Goal: Task Accomplishment & Management: Complete application form

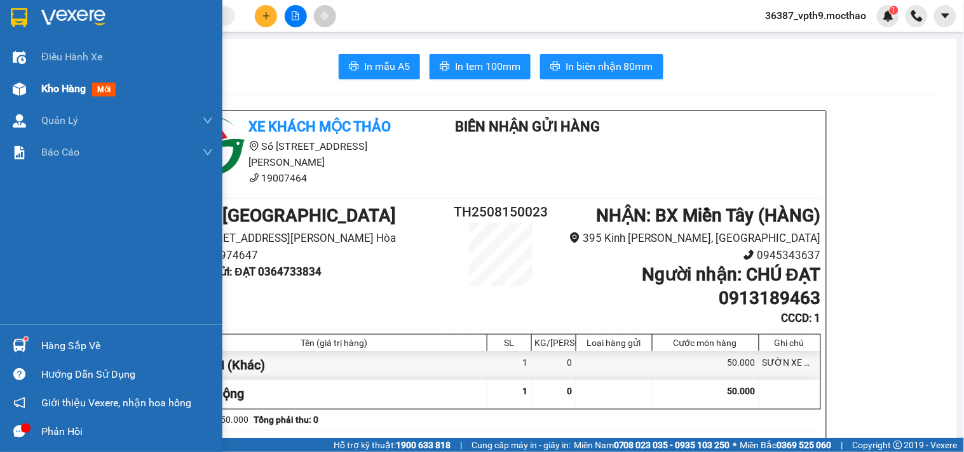
click at [83, 97] on div "Kho hàng mới" at bounding box center [80, 89] width 79 height 16
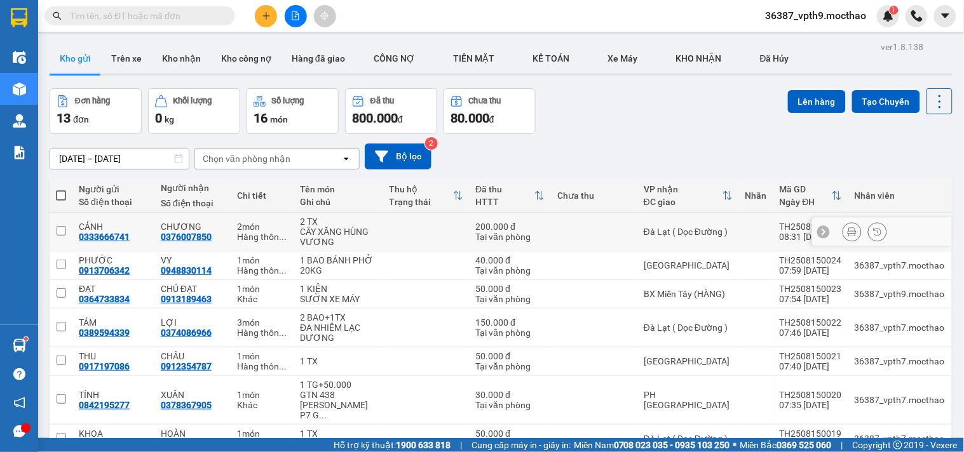
click at [846, 231] on button at bounding box center [852, 232] width 18 height 22
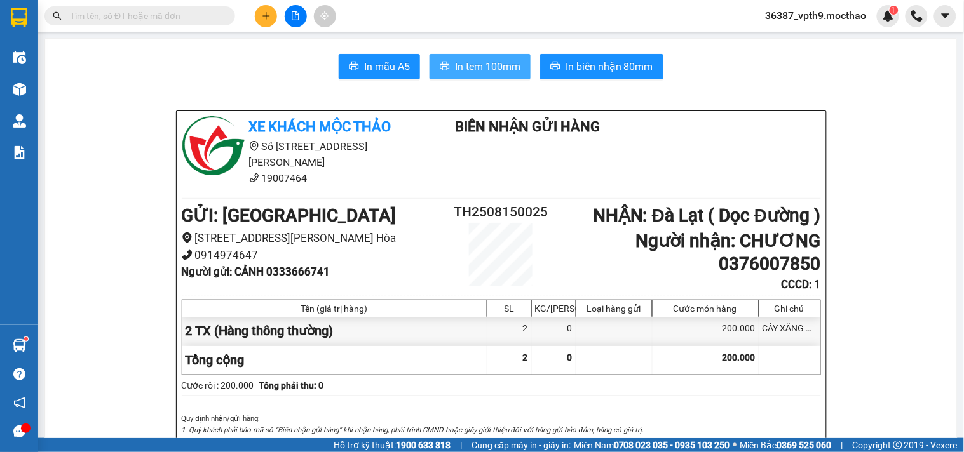
click at [486, 64] on span "In tem 100mm" at bounding box center [487, 66] width 65 height 16
click at [180, 19] on input "text" at bounding box center [145, 16] width 150 height 14
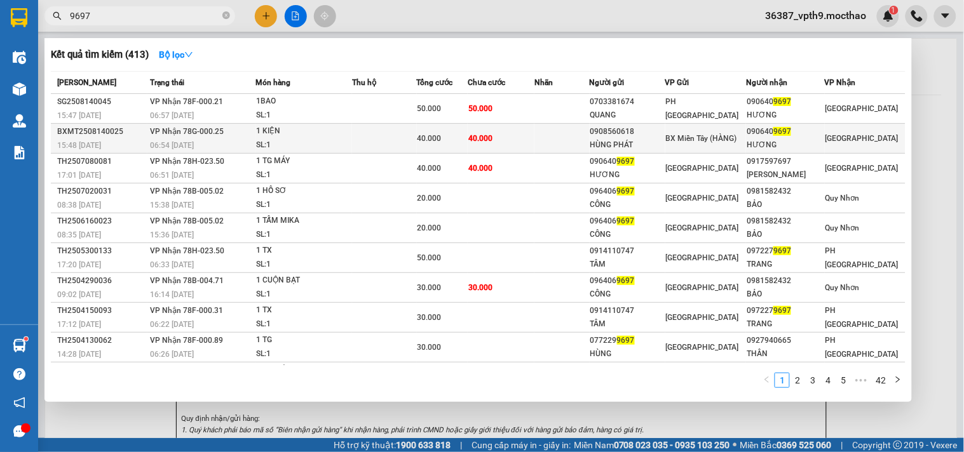
type input "9697"
click at [722, 131] on div "BX Miền Tây (HÀNG)" at bounding box center [706, 138] width 80 height 14
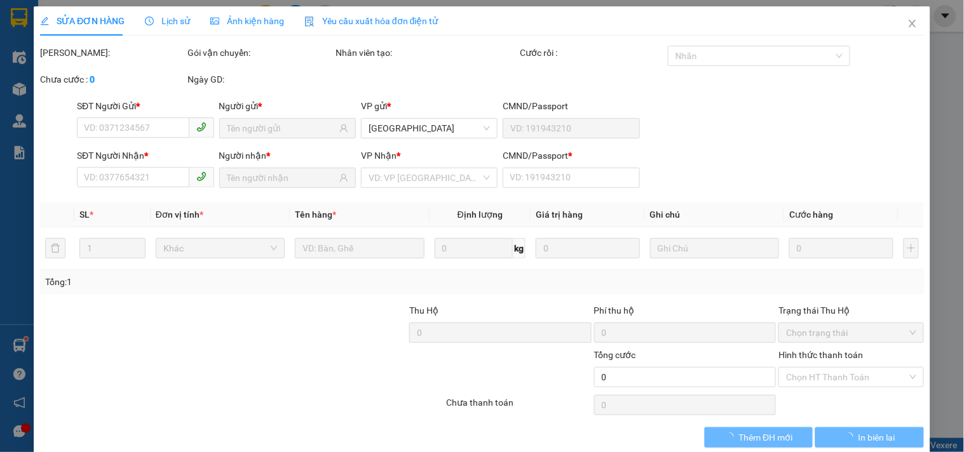
type input "0908560618"
type input "HÙNG PHÁT"
type input "0906409697"
type input "HƯƠNG"
type input "0"
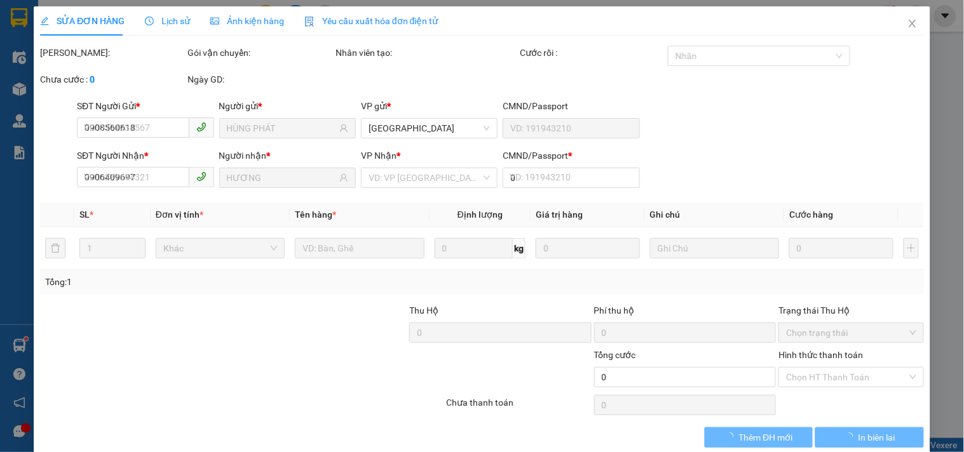
type input "40.000"
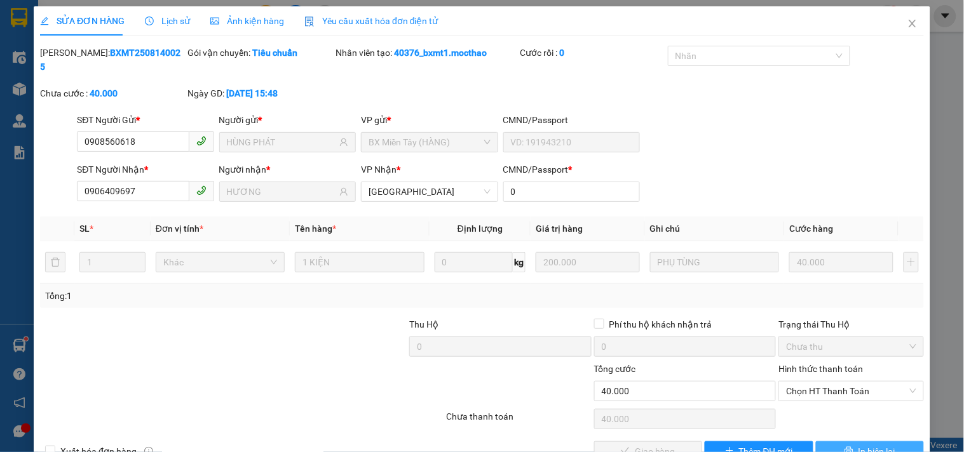
click at [870, 445] on span "In biên lai" at bounding box center [876, 452] width 37 height 14
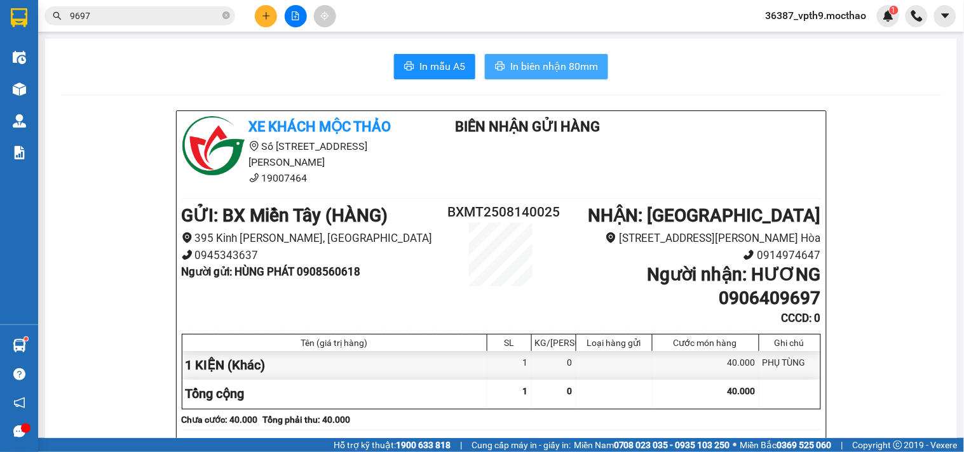
click at [555, 61] on span "In biên nhận 80mm" at bounding box center [554, 66] width 88 height 16
click at [126, 2] on div "Kết quả tìm kiếm ( 413 ) Bộ lọc Mã ĐH Trạng thái Món hàng Thu hộ Tổng cước Chưa…" at bounding box center [482, 16] width 964 height 32
click at [135, 10] on input "9697" at bounding box center [145, 16] width 150 height 14
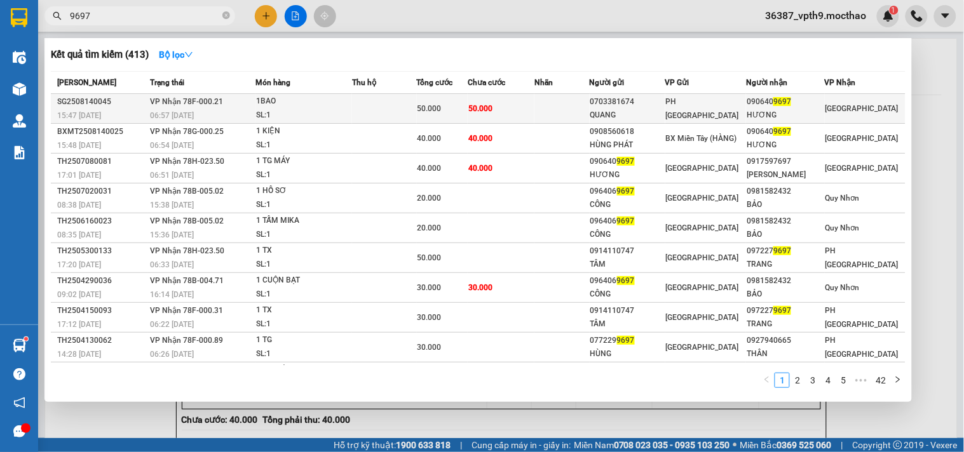
click at [528, 112] on td "50.000" at bounding box center [501, 109] width 67 height 30
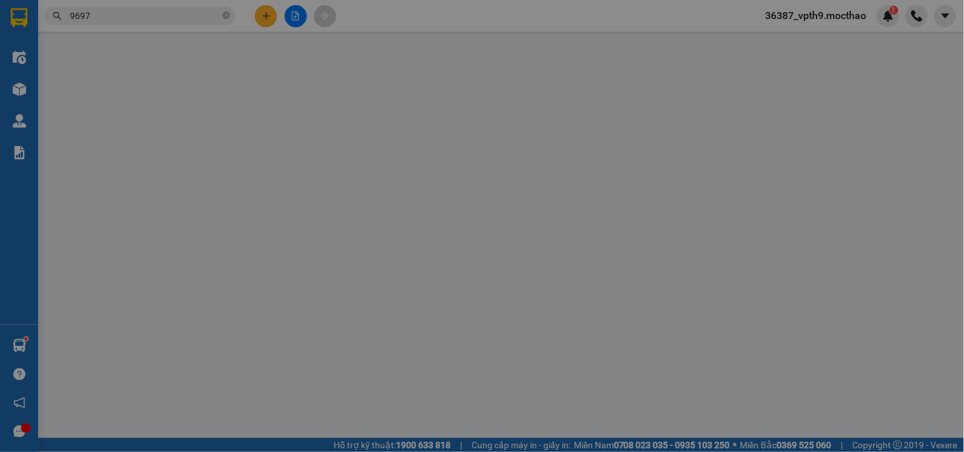
type input "0703381674"
type input "QUANG"
type input "0906409697"
type input "HƯƠNG"
type input "1"
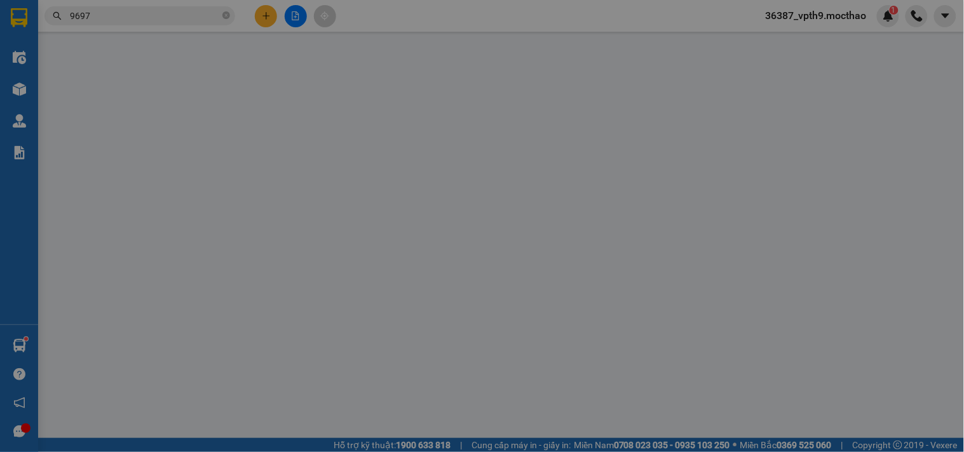
type input "50.000"
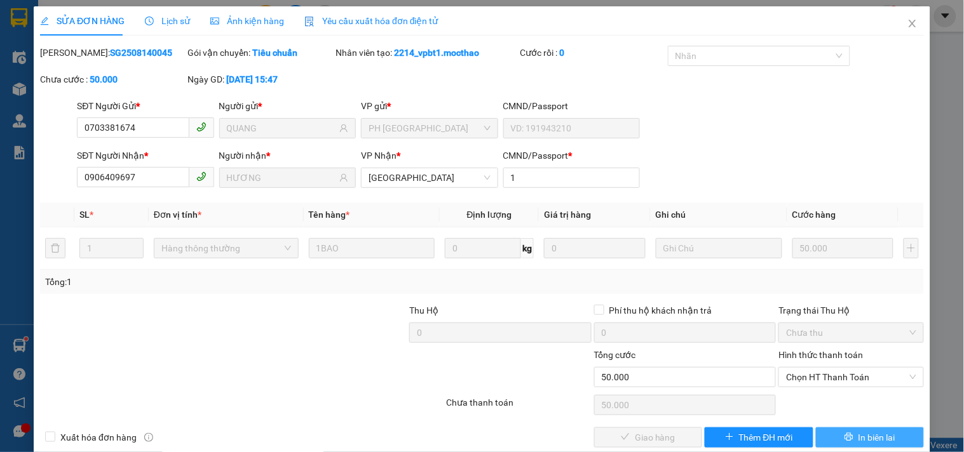
click at [859, 445] on button "In biên lai" at bounding box center [870, 437] width 108 height 20
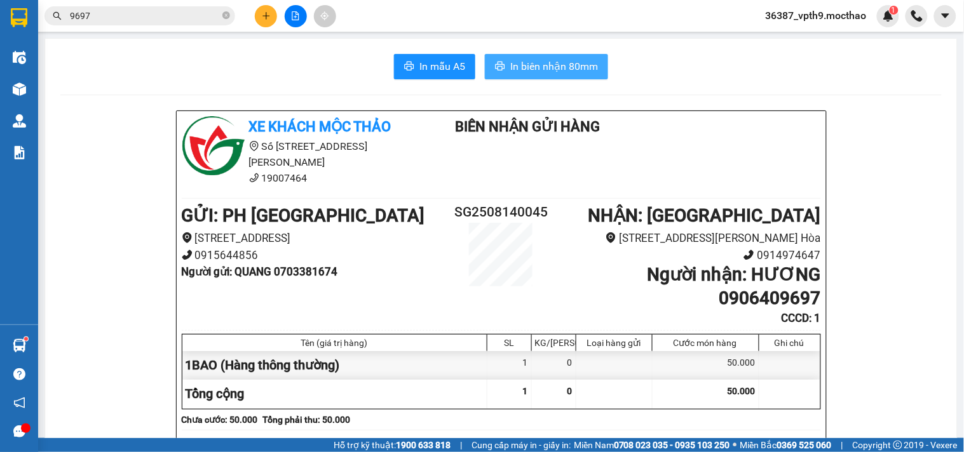
click at [581, 60] on span "In biên nhận 80mm" at bounding box center [554, 66] width 88 height 16
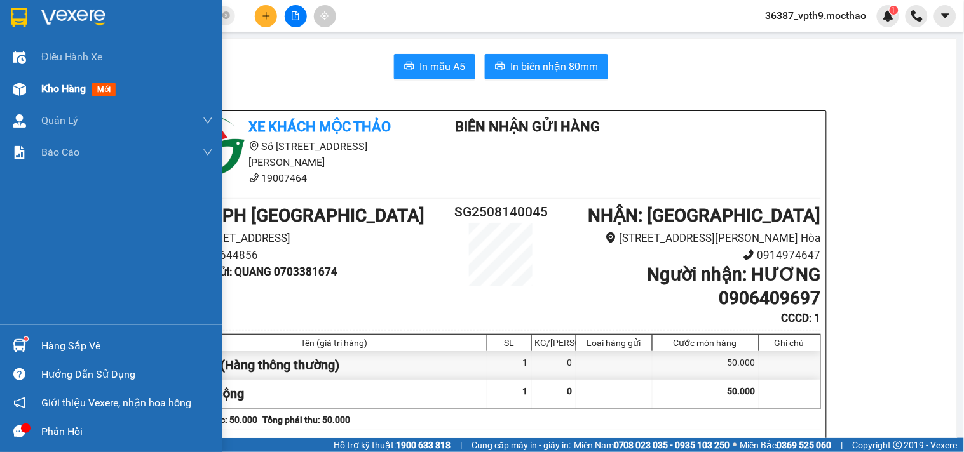
click at [55, 84] on span "Kho hàng" at bounding box center [63, 89] width 44 height 12
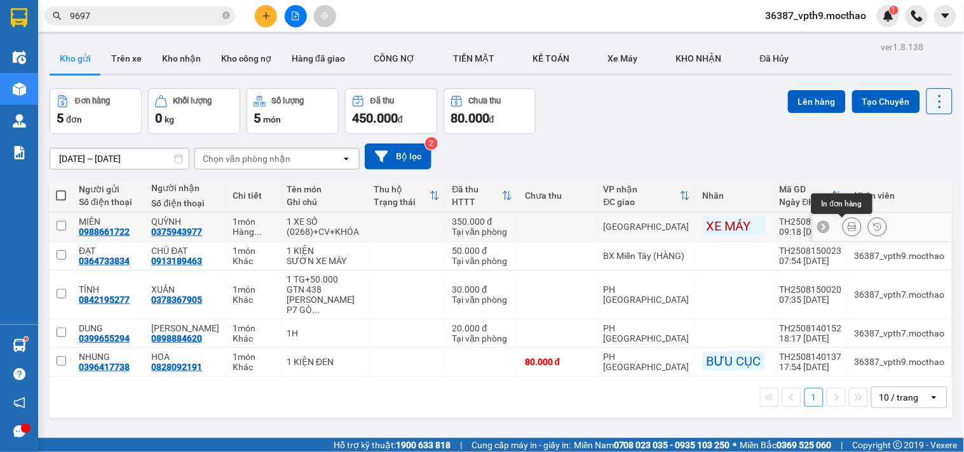
click at [847, 226] on icon at bounding box center [851, 227] width 9 height 9
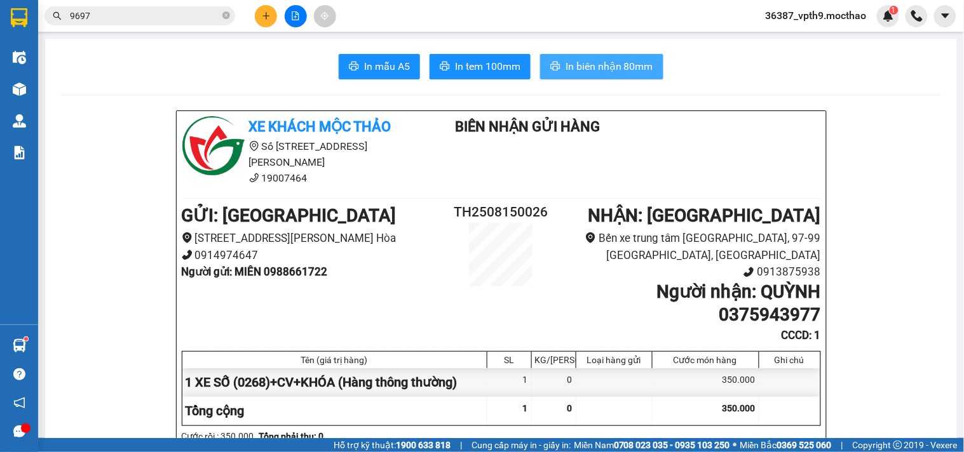
click at [613, 74] on button "In biên nhận 80mm" at bounding box center [601, 66] width 123 height 25
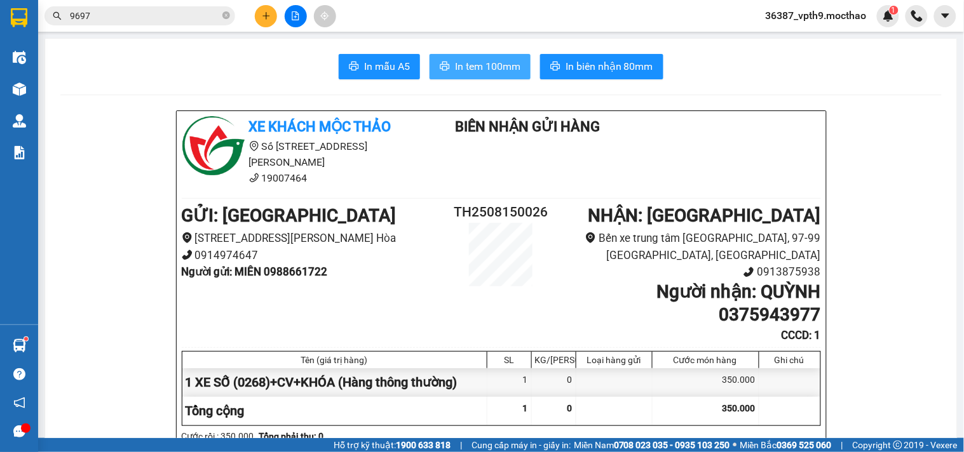
click at [494, 71] on span "In tem 100mm" at bounding box center [487, 66] width 65 height 16
click at [223, 15] on icon "close-circle" at bounding box center [226, 15] width 8 height 8
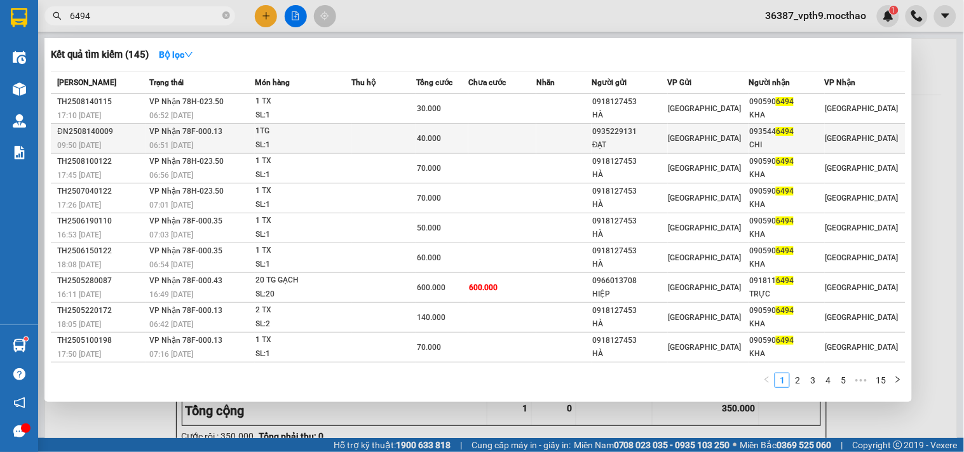
type input "6494"
click at [213, 135] on span "VP Nhận 78F-000.13" at bounding box center [185, 131] width 73 height 9
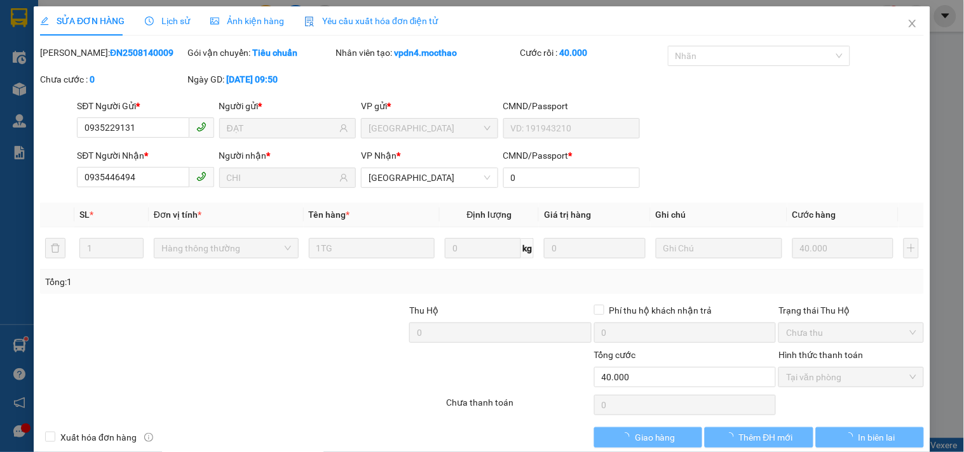
type input "0935229131"
type input "ĐẠT"
type input "0935446494"
type input "CHI"
type input "0"
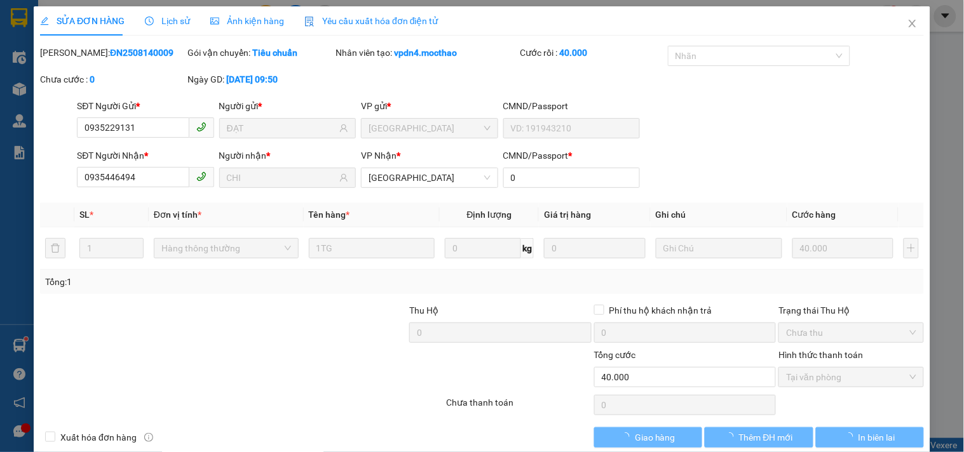
type input "40.000"
checkbox input "true"
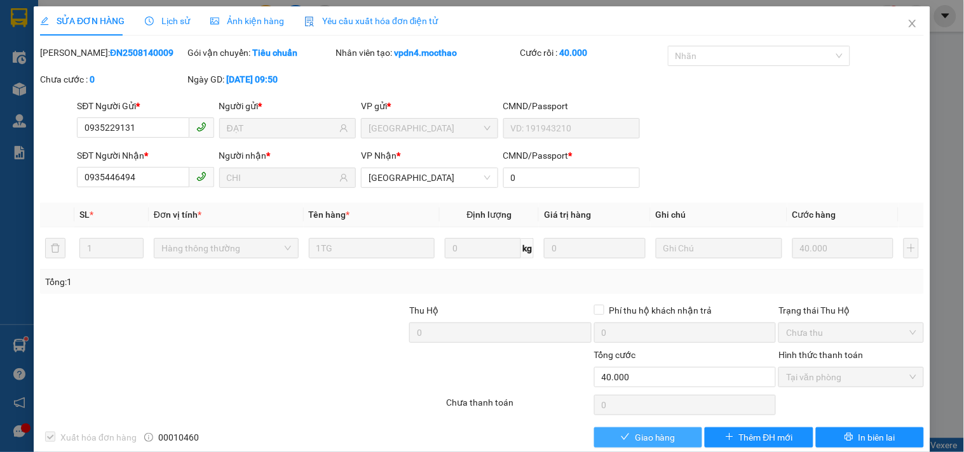
click at [619, 431] on button "Giao hàng" at bounding box center [648, 437] width 108 height 20
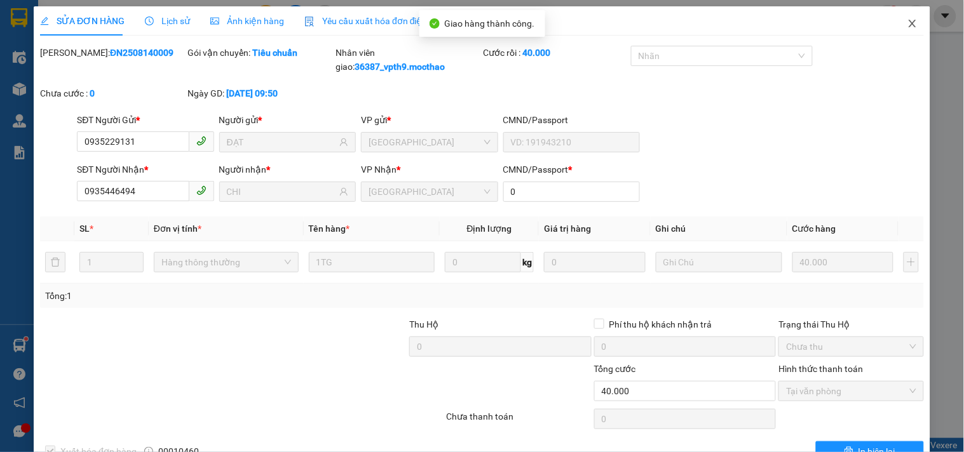
click at [908, 24] on icon "close" at bounding box center [911, 24] width 7 height 8
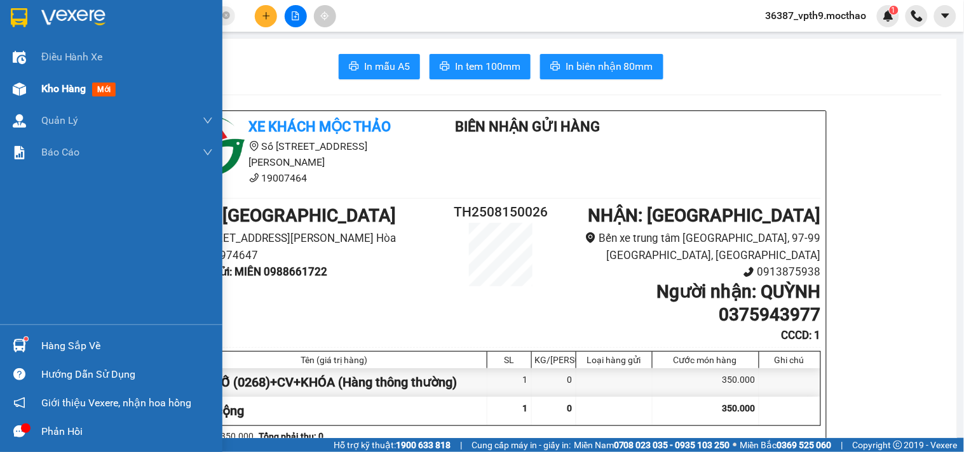
click at [97, 86] on span "mới" at bounding box center [104, 90] width 24 height 14
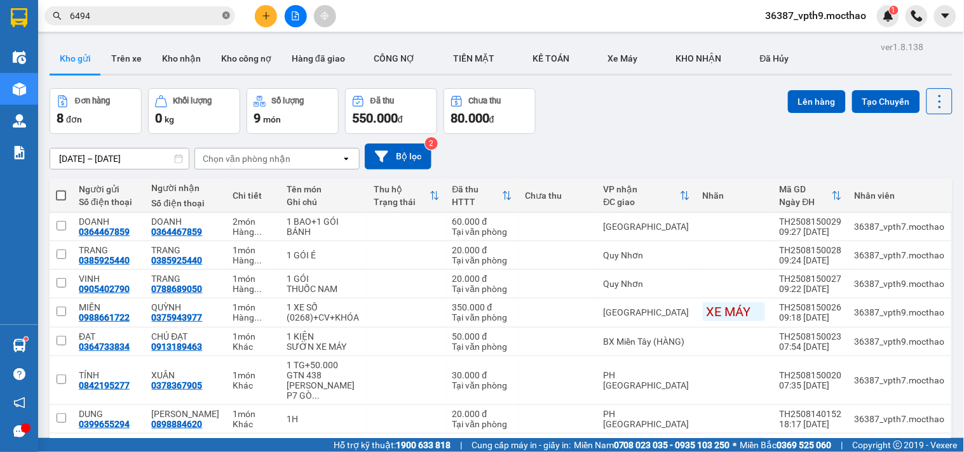
click at [227, 13] on icon "close-circle" at bounding box center [226, 15] width 8 height 8
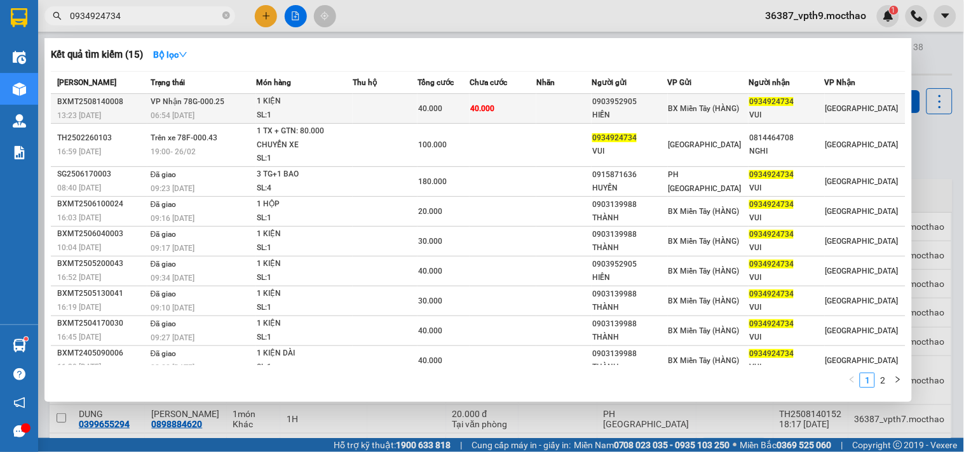
type input "0934924734"
click at [370, 109] on td at bounding box center [385, 109] width 65 height 30
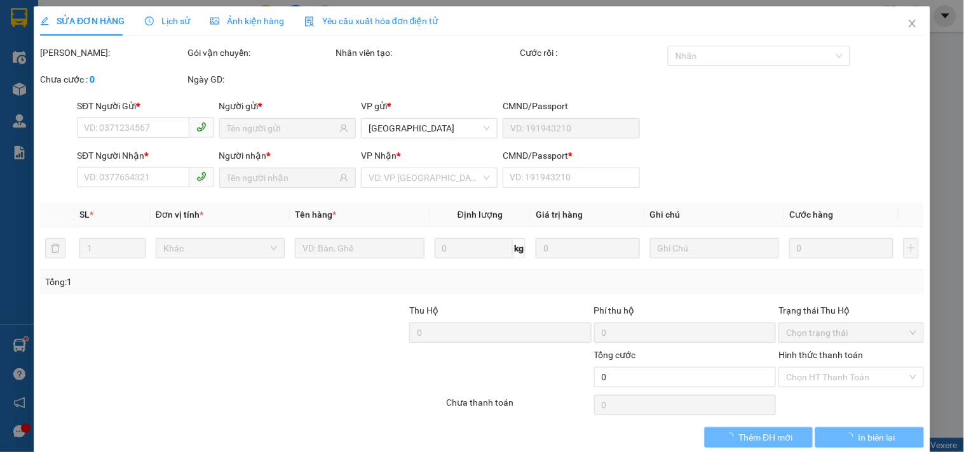
type input "0903952905"
type input "HIỀN"
type input "0934924734"
type input "VUI"
type input "0"
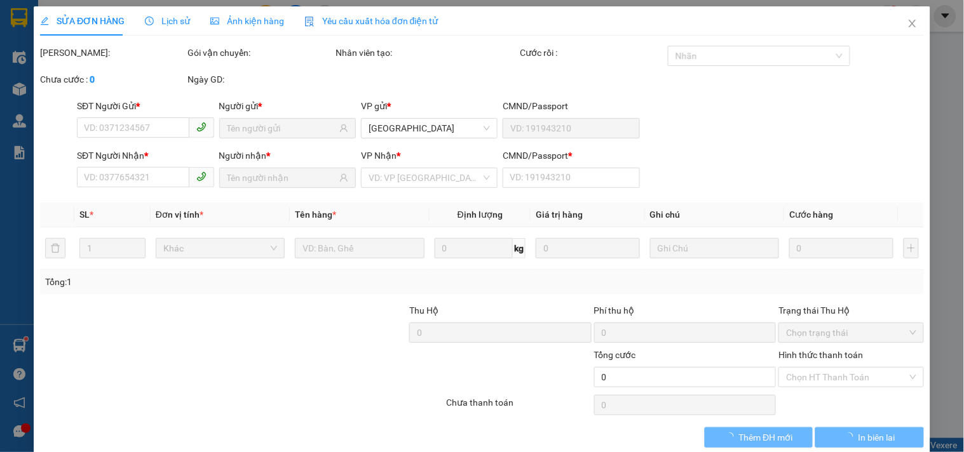
type input "40.000"
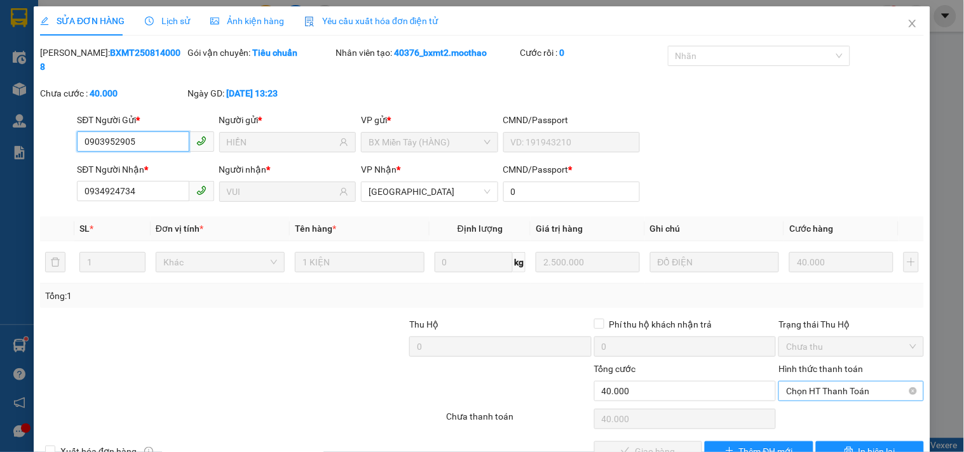
click at [868, 382] on span "Chọn HT Thanh Toán" at bounding box center [851, 391] width 130 height 19
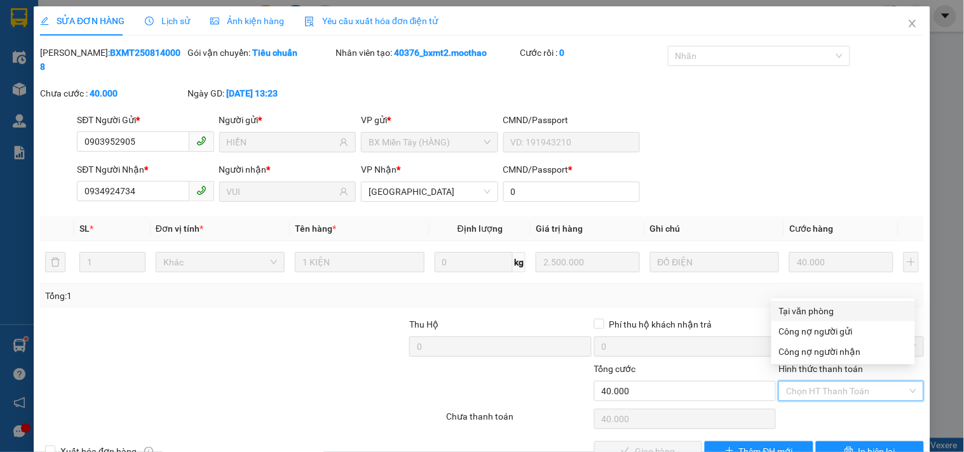
click at [816, 310] on div "Tại văn phòng" at bounding box center [843, 311] width 128 height 14
type input "0"
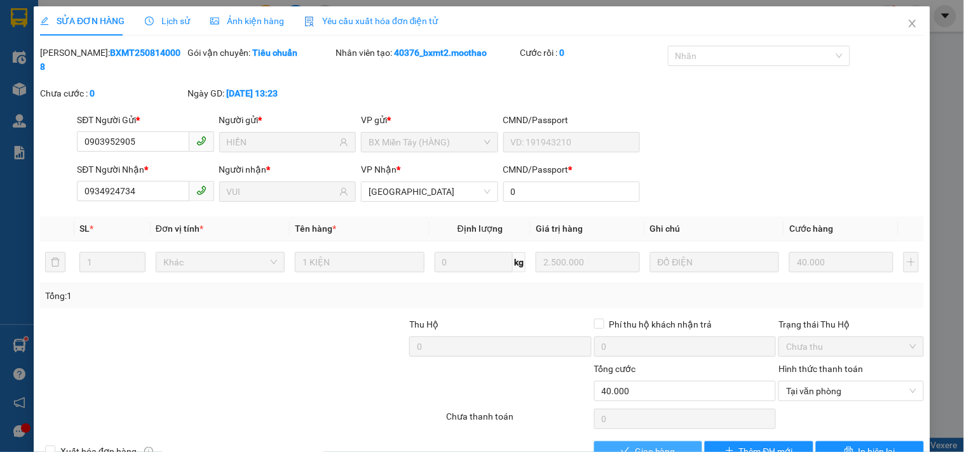
click at [652, 445] on span "Giao hàng" at bounding box center [655, 452] width 41 height 14
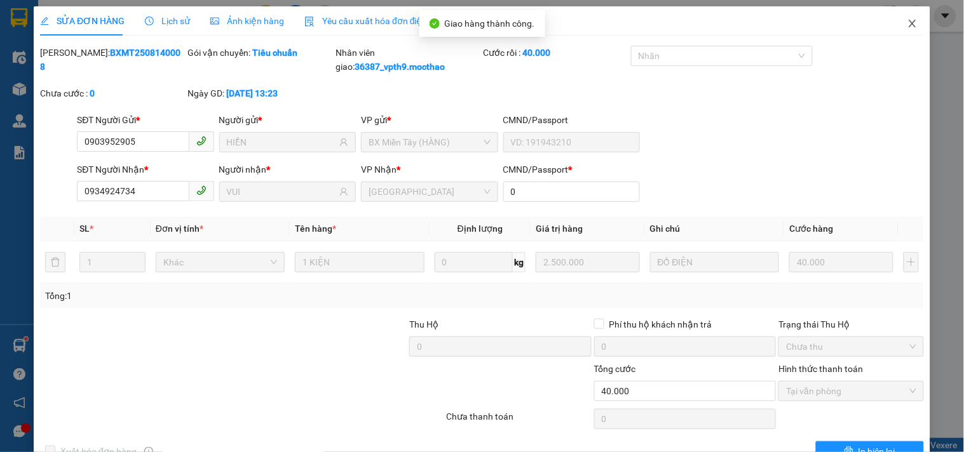
click at [902, 30] on span "Close" at bounding box center [912, 24] width 36 height 36
